Goal: Task Accomplishment & Management: Manage account settings

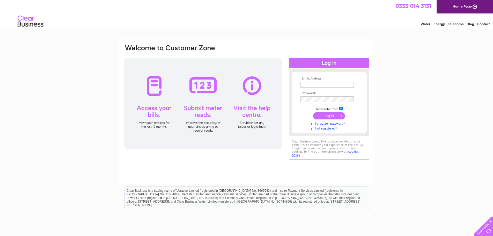
type input "[EMAIL_ADDRESS][DOMAIN_NAME]"
click at [328, 116] on input "submit" at bounding box center [329, 115] width 32 height 7
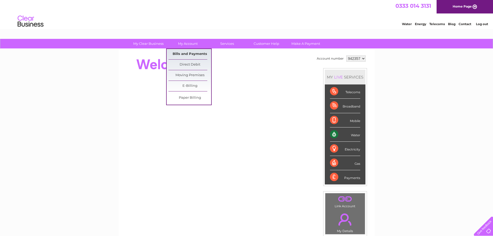
click at [186, 54] on link "Bills and Payments" at bounding box center [189, 54] width 43 height 10
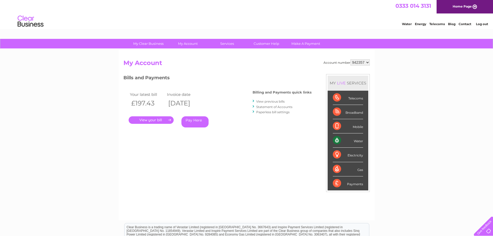
click at [143, 119] on link "." at bounding box center [151, 120] width 45 height 8
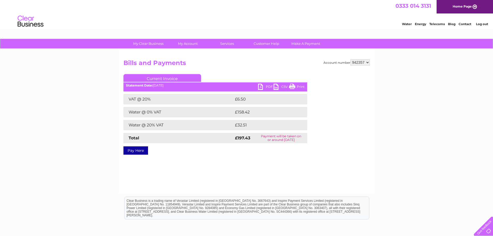
click at [266, 85] on link "PDF" at bounding box center [266, 88] width 16 height 8
